Goal: Transaction & Acquisition: Download file/media

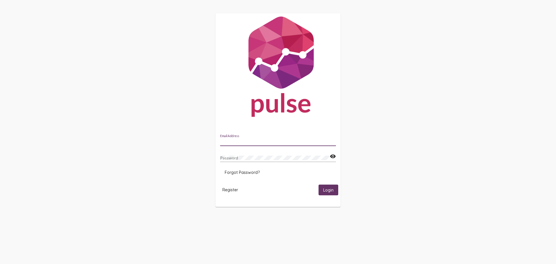
click at [239, 140] on input "Email Address" at bounding box center [278, 141] width 116 height 5
click at [284, 145] on div "Email Address" at bounding box center [278, 139] width 116 height 11
click at [283, 141] on input "Email Address" at bounding box center [278, 141] width 116 height 5
paste input "[PERSON_NAME][EMAIL_ADDRESS][DOMAIN_NAME]"
type input "[PERSON_NAME][EMAIL_ADDRESS][DOMAIN_NAME]"
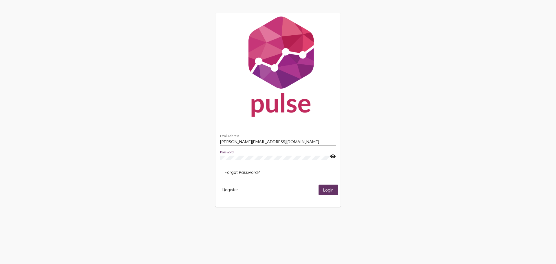
click at [332, 158] on mat-icon "visibility" at bounding box center [333, 156] width 6 height 7
click at [331, 188] on span "Login" at bounding box center [328, 189] width 10 height 5
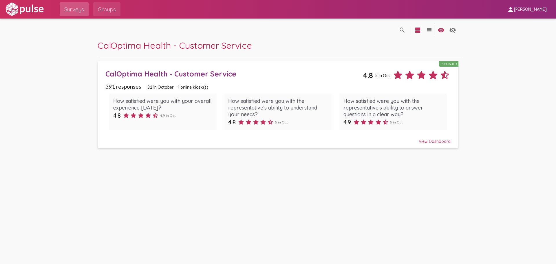
click at [107, 10] on span "Groups" at bounding box center [107, 9] width 18 height 10
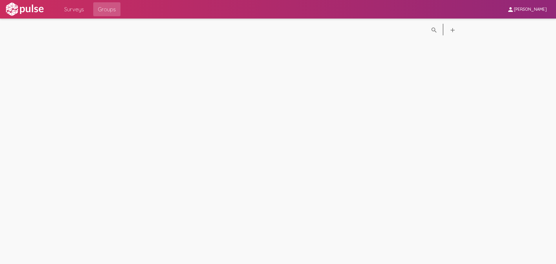
click at [82, 10] on span "Surveys" at bounding box center [74, 9] width 20 height 10
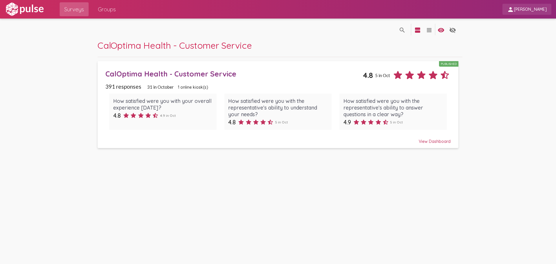
click at [528, 10] on span "[PERSON_NAME]" at bounding box center [530, 9] width 33 height 5
drag, startPoint x: 477, startPoint y: 45, endPoint x: 476, endPoint y: 48, distance: 3.6
click at [477, 45] on div at bounding box center [278, 132] width 556 height 264
click at [104, 8] on span "Groups" at bounding box center [107, 9] width 18 height 10
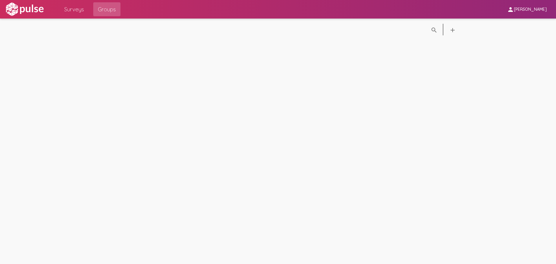
click at [76, 9] on span "Surveys" at bounding box center [74, 9] width 20 height 10
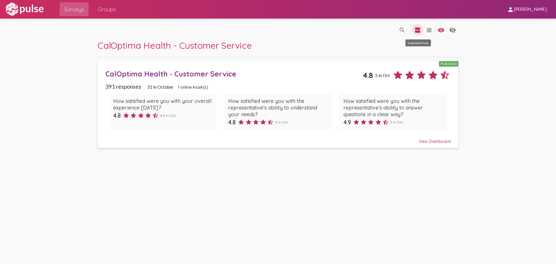
click at [416, 30] on mat-icon "view_agenda" at bounding box center [417, 30] width 7 height 7
click at [431, 31] on mat-icon "view_headline" at bounding box center [429, 30] width 7 height 7
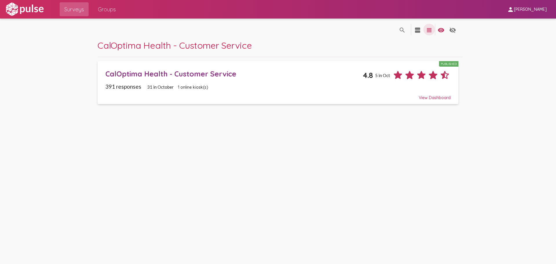
click at [431, 31] on mat-icon "view_headline" at bounding box center [429, 30] width 7 height 7
click at [404, 31] on mat-icon "search" at bounding box center [402, 30] width 7 height 7
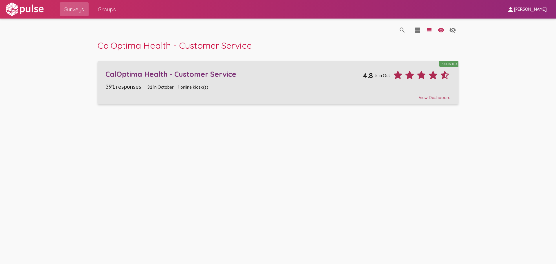
click at [455, 70] on link "CalOptima Health - Customer Service Published 4.8 5 in Oct 391 responses 31 in …" at bounding box center [278, 82] width 361 height 43
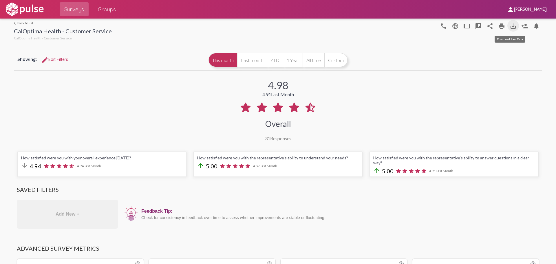
click at [510, 26] on mat-icon "save_alt" at bounding box center [513, 26] width 7 height 7
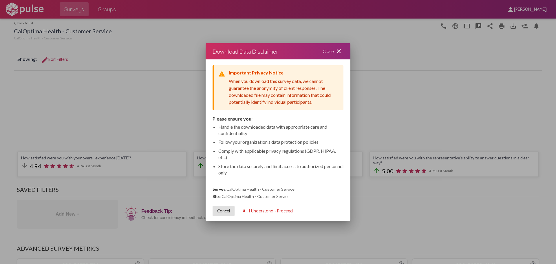
click at [285, 212] on span "download I Understand - Proceed" at bounding box center [266, 210] width 51 height 5
